Goal: Task Accomplishment & Management: Complete application form

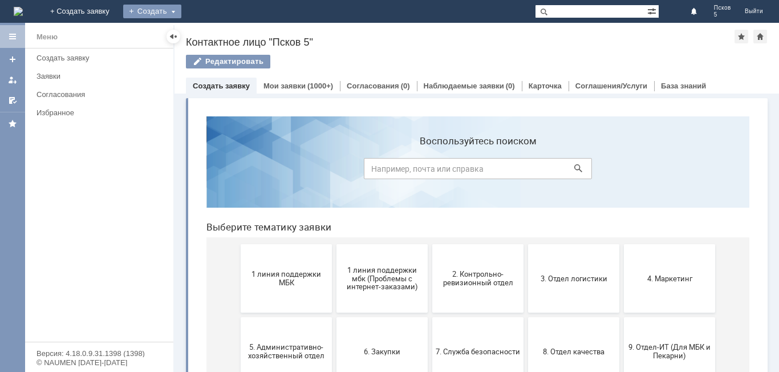
click at [181, 10] on div "Создать" at bounding box center [152, 12] width 58 height 14
click at [212, 33] on link "Заявка" at bounding box center [168, 34] width 87 height 14
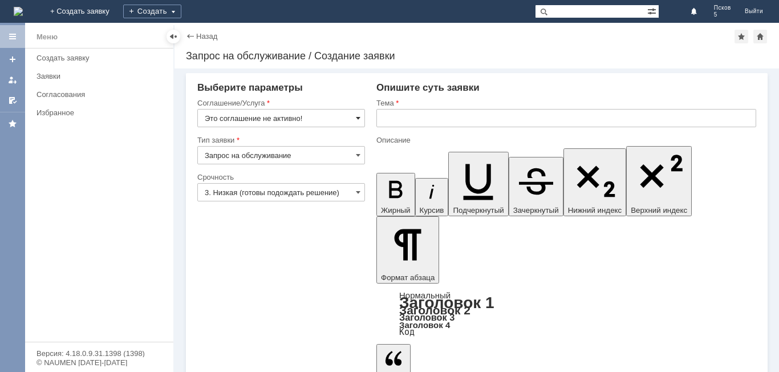
click at [359, 116] on span at bounding box center [358, 117] width 5 height 9
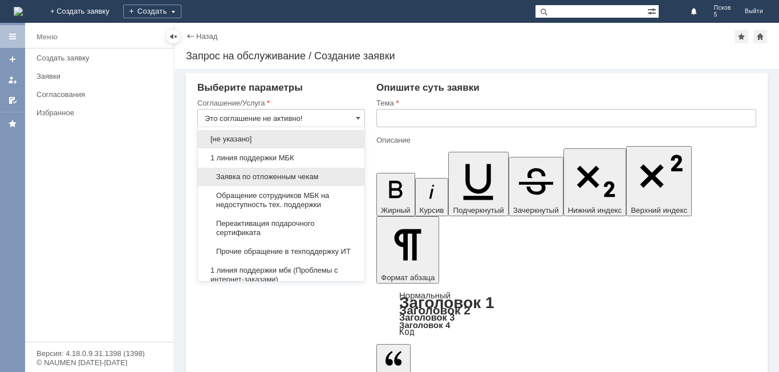
click at [311, 180] on span "Заявка по отложенным чекам" at bounding box center [281, 176] width 153 height 9
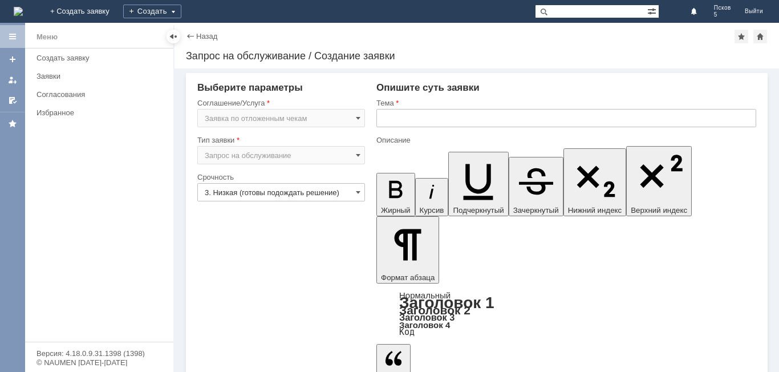
type input "Заявка по отложенным чекам"
click at [419, 119] on input "text" at bounding box center [566, 118] width 380 height 18
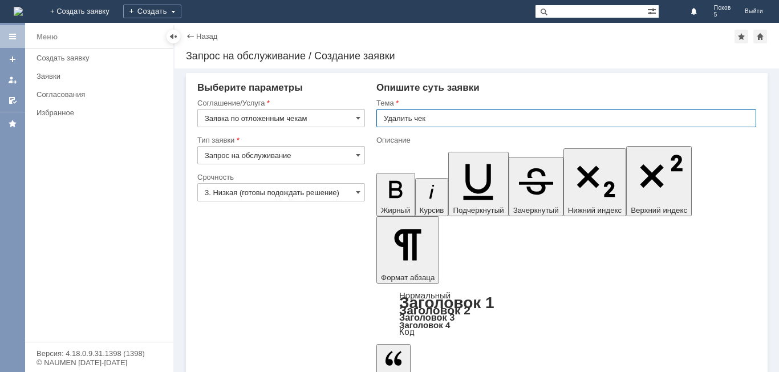
type input "Удалить чек"
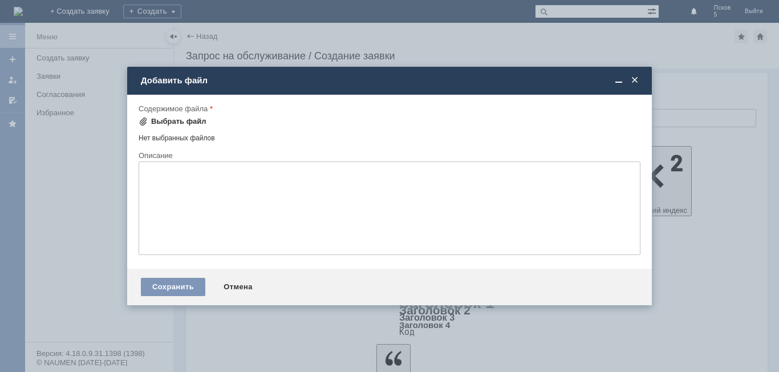
click at [176, 117] on div "Выбрать файл" at bounding box center [178, 121] width 55 height 9
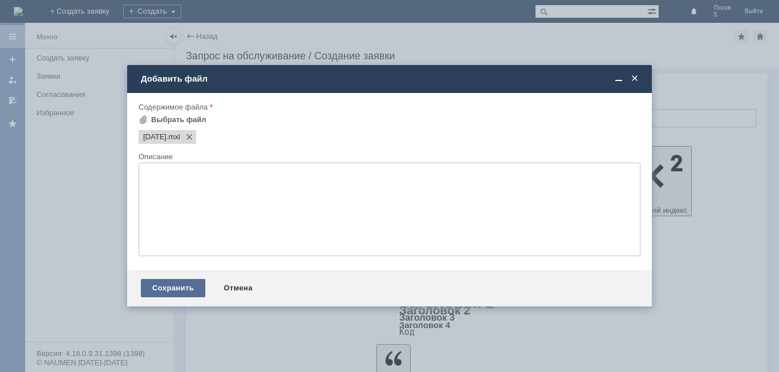
click at [192, 287] on div "Сохранить" at bounding box center [173, 288] width 64 height 18
